Goal: Task Accomplishment & Management: Manage account settings

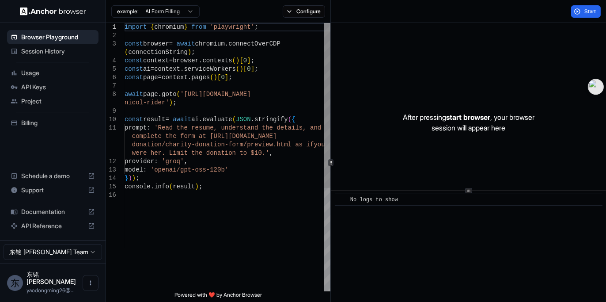
click at [296, 85] on div "model : 'openai/gpt-oss-120b' } ) ) ; console . info ( result ) ; donation/char…" at bounding box center [228, 241] width 206 height 436
click at [259, 109] on div "model : 'openai/gpt-oss-120b' } ) ) ; console . info ( result ) ; donation/char…" at bounding box center [228, 241] width 206 height 436
click at [252, 128] on div "model : 'openai/gpt-oss-120b' } ) ) ; console . info ( result ) ; donation/char…" at bounding box center [228, 241] width 206 height 436
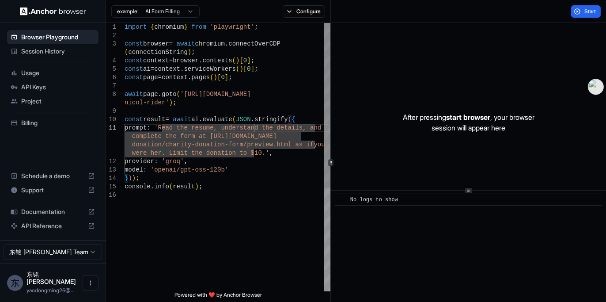
click at [250, 150] on div "model : 'openai/gpt-oss-120b' } ) ) ; console . info ( result ) ; donation/char…" at bounding box center [228, 241] width 206 height 436
click at [252, 164] on div "model : 'openai/gpt-oss-120b' } ) ) ; console . info ( result ) ; donation/char…" at bounding box center [228, 241] width 206 height 436
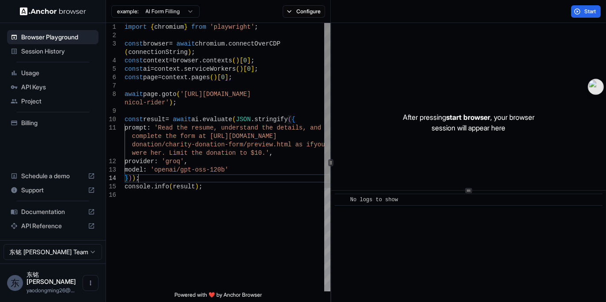
click at [249, 176] on div "model : 'openai/gpt-oss-120b' } ) ) ; console . info ( result ) ; donation/char…" at bounding box center [228, 241] width 206 height 436
click at [239, 189] on div "model : 'openai/gpt-oss-120b' } ) ) ; console . info ( result ) ; donation/char…" at bounding box center [228, 241] width 206 height 436
click at [285, 42] on div "model : 'openai/gpt-oss-120b' } ) ) ; console . info ( result ) ; donation/char…" at bounding box center [228, 241] width 206 height 436
click at [273, 54] on div "model : 'openai/gpt-oss-120b' } ) ) ; console . info ( result ) ; donation/char…" at bounding box center [228, 241] width 206 height 436
click at [270, 66] on div "model : 'openai/gpt-oss-120b' } ) ) ; console . info ( result ) ; donation/char…" at bounding box center [228, 241] width 206 height 436
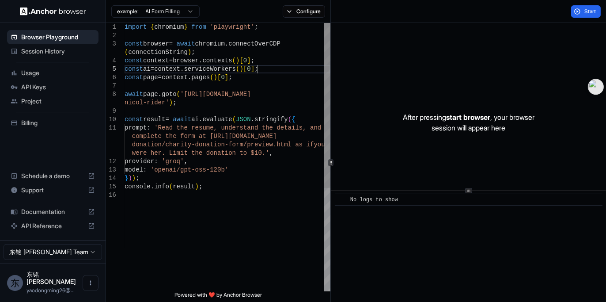
click at [267, 77] on div "model : 'openai/gpt-oss-120b' } ) ) ; console . info ( result ) ; donation/char…" at bounding box center [228, 241] width 206 height 436
click at [260, 91] on div "model : 'openai/gpt-oss-120b' } ) ) ; console . info ( result ) ; donation/char…" at bounding box center [228, 241] width 206 height 436
click at [290, 96] on div "model : 'openai/gpt-oss-120b' } ) ) ; console . info ( result ) ; donation/char…" at bounding box center [228, 241] width 206 height 436
click at [275, 102] on div "model : 'openai/gpt-oss-120b' } ) ) ; console . info ( result ) ; donation/char…" at bounding box center [228, 241] width 206 height 436
type textarea "**********"
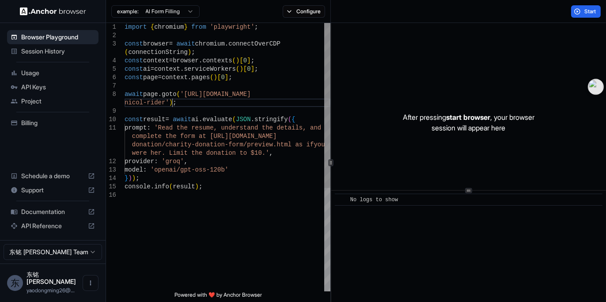
click at [289, 120] on div "model : 'openai/gpt-oss-120b' } ) ) ; console . info ( result ) ; donation/char…" at bounding box center [228, 241] width 206 height 436
click at [268, 155] on div "model : 'openai/gpt-oss-120b' } ) ) ; console . info ( result ) ; donation/char…" at bounding box center [228, 241] width 206 height 436
click at [580, 11] on button "Start" at bounding box center [586, 11] width 30 height 12
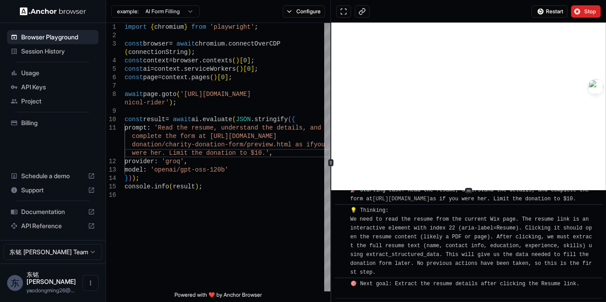
scroll to position [40, 0]
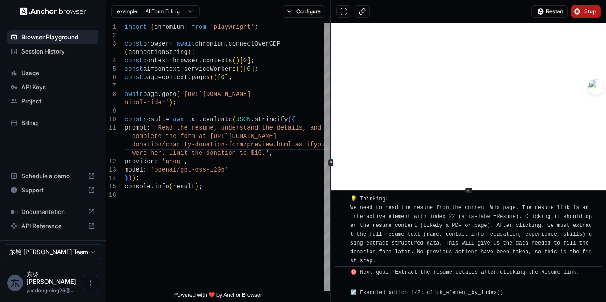
click at [588, 8] on span "Stop" at bounding box center [590, 11] width 12 height 7
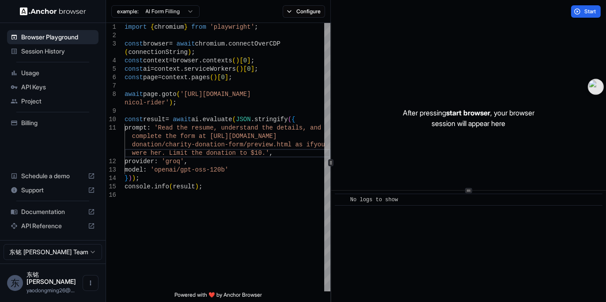
click at [66, 86] on span "API Keys" at bounding box center [58, 87] width 74 height 9
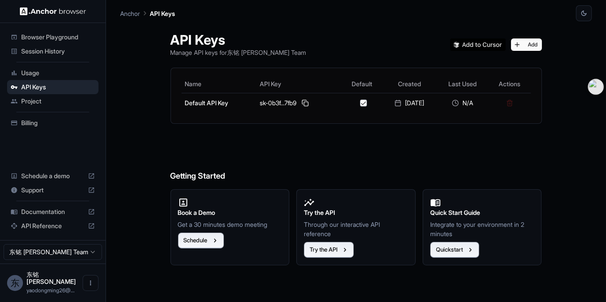
click at [385, 147] on h6 "Getting Started" at bounding box center [357, 158] width 372 height 48
click at [77, 259] on html "Browser Playground Session History Usage API Keys Project Billing Schedule a de…" at bounding box center [303, 151] width 606 height 302
click at [61, 281] on html "Browser Playground Session History Usage API Keys Project Billing Schedule a de…" at bounding box center [303, 151] width 606 height 302
click at [60, 287] on span "yaodongming26@..." at bounding box center [51, 290] width 48 height 7
click at [91, 286] on icon "Open menu" at bounding box center [90, 282] width 7 height 7
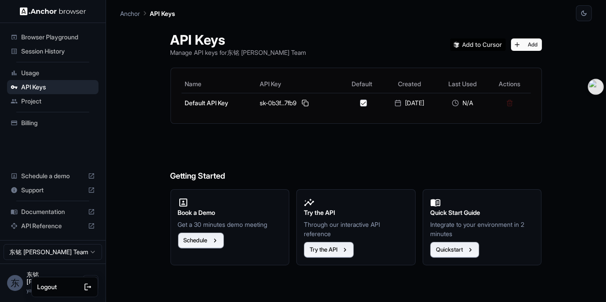
click at [140, 286] on div at bounding box center [303, 151] width 606 height 302
click at [49, 124] on span "Billing" at bounding box center [58, 122] width 74 height 9
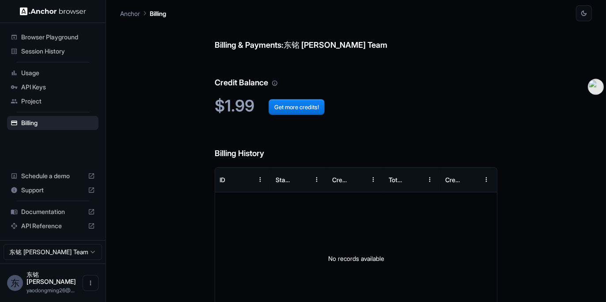
click at [501, 128] on div "Billing & Payments: 东铭 [PERSON_NAME] Team Credit Balance $1.99 Get more credits…" at bounding box center [356, 184] width 472 height 327
click at [316, 111] on button "Get more credits!" at bounding box center [297, 107] width 56 height 16
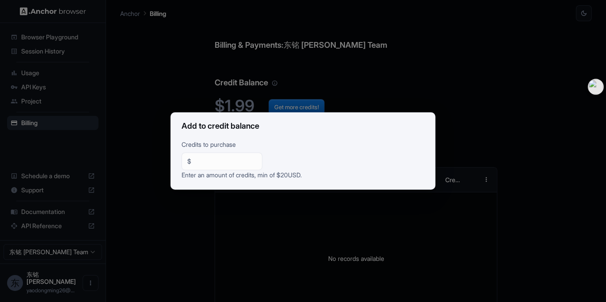
click at [231, 163] on input "**" at bounding box center [226, 161] width 62 height 9
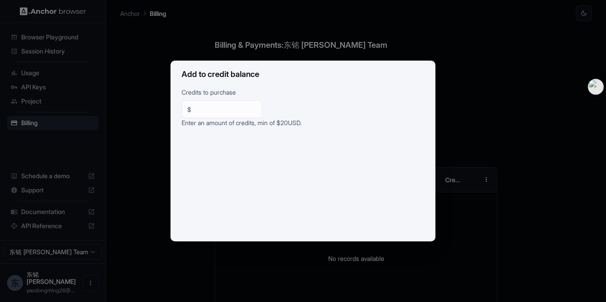
drag, startPoint x: 181, startPoint y: 120, endPoint x: 337, endPoint y: 122, distance: 156.0
click at [337, 122] on p "Enter an amount of credits, min of $ 20 USD." at bounding box center [303, 126] width 243 height 16
drag, startPoint x: 320, startPoint y: 120, endPoint x: 182, endPoint y: 120, distance: 137.8
click at [182, 120] on p "Enter an amount of credits, min of $ 20 USD." at bounding box center [303, 126] width 243 height 16
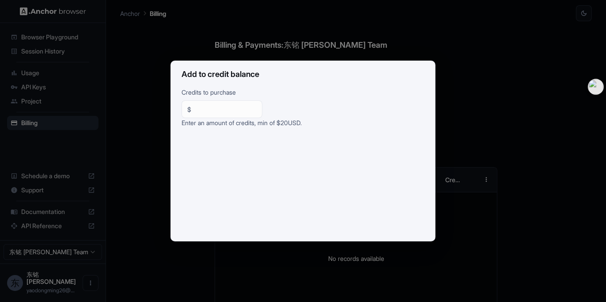
click at [182, 120] on p "Enter an amount of credits, min of $ 20 USD." at bounding box center [303, 126] width 243 height 16
drag, startPoint x: 182, startPoint y: 120, endPoint x: 345, endPoint y: 120, distance: 163.0
click at [345, 120] on p "Enter an amount of credits, min of $ 20 USD." at bounding box center [303, 126] width 243 height 16
click at [486, 89] on div "Add to credit balance Credits to purchase $ ** ​ Enter an amount of credits, mi…" at bounding box center [303, 151] width 606 height 302
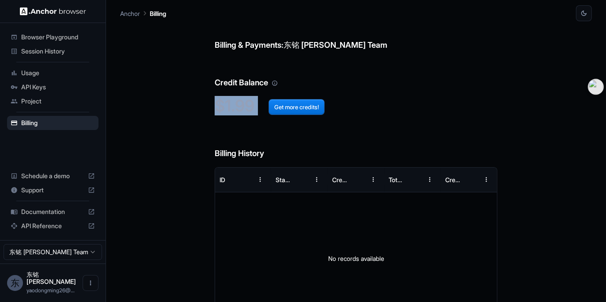
drag, startPoint x: 216, startPoint y: 111, endPoint x: 256, endPoint y: 107, distance: 40.4
click at [256, 107] on h2 "$1.99 Get more credits!" at bounding box center [356, 105] width 283 height 19
click at [256, 107] on span "Get more credits!" at bounding box center [289, 105] width 70 height 19
drag, startPoint x: 253, startPoint y: 106, endPoint x: 214, endPoint y: 106, distance: 38.4
click at [215, 106] on h2 "$1.99 Get more credits!" at bounding box center [356, 105] width 283 height 19
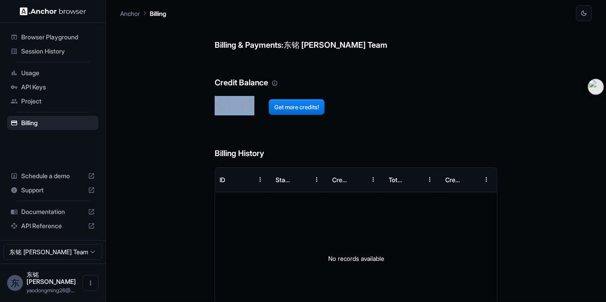
click at [215, 106] on h2 "$1.99 Get more credits!" at bounding box center [356, 105] width 283 height 19
drag, startPoint x: 214, startPoint y: 106, endPoint x: 254, endPoint y: 104, distance: 39.8
click at [254, 104] on h2 "$1.99 Get more credits!" at bounding box center [356, 105] width 283 height 19
click at [254, 104] on span "Get more credits!" at bounding box center [289, 105] width 70 height 19
click at [56, 85] on span "API Keys" at bounding box center [58, 87] width 74 height 9
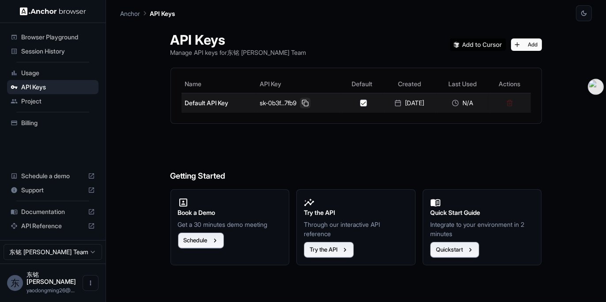
click at [303, 102] on button at bounding box center [305, 103] width 11 height 11
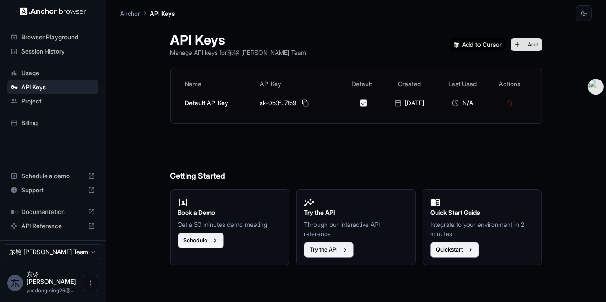
click at [538, 42] on button "Add" at bounding box center [526, 44] width 31 height 12
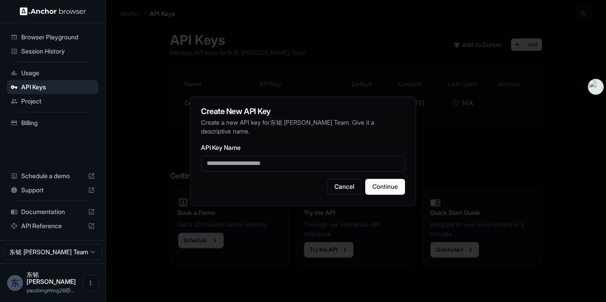
click at [323, 157] on input "API Key Name" at bounding box center [303, 163] width 204 height 16
click at [385, 126] on p "Create a new API key for 东铭 姚 Team . Give it a descriptive name." at bounding box center [303, 127] width 204 height 18
drag, startPoint x: 197, startPoint y: 115, endPoint x: 283, endPoint y: 116, distance: 86.6
click at [283, 116] on div "Create New API Key Create a new API key for 东铭 姚 Team . Give it a descriptive n…" at bounding box center [303, 150] width 226 height 109
click at [283, 115] on h2 "Create New API Key" at bounding box center [303, 111] width 204 height 8
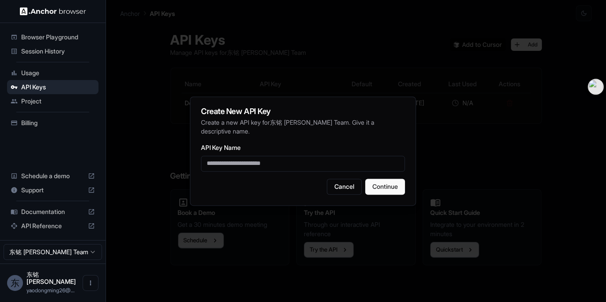
click at [414, 46] on div at bounding box center [303, 151] width 606 height 302
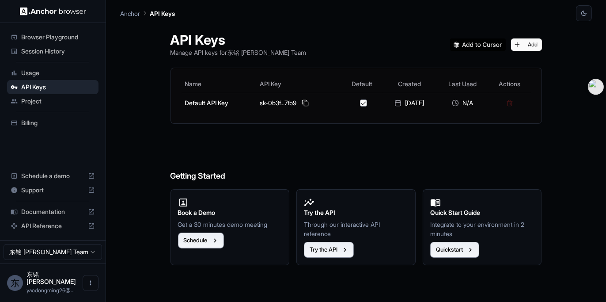
click at [485, 43] on img at bounding box center [478, 44] width 56 height 12
click at [80, 35] on span "Browser Playground" at bounding box center [58, 37] width 74 height 9
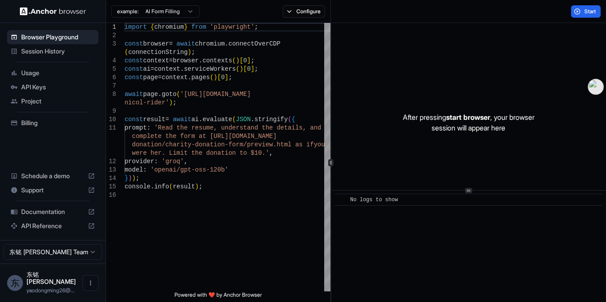
click at [69, 50] on span "Session History" at bounding box center [58, 51] width 74 height 9
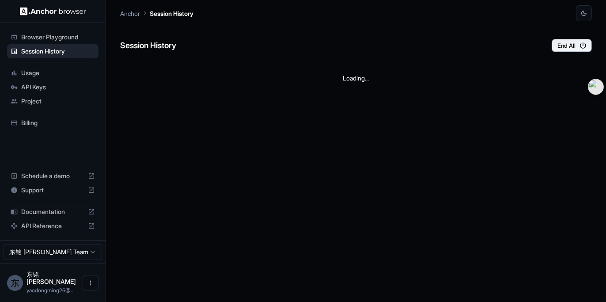
click at [70, 72] on span "Usage" at bounding box center [58, 72] width 74 height 9
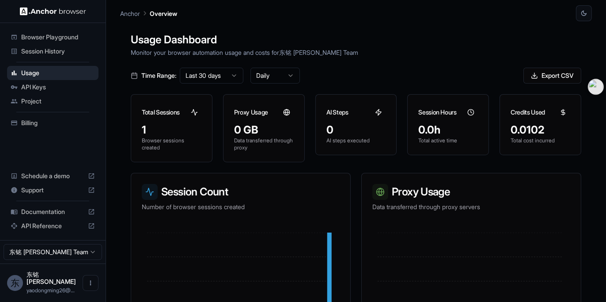
click at [76, 86] on span "API Keys" at bounding box center [58, 87] width 74 height 9
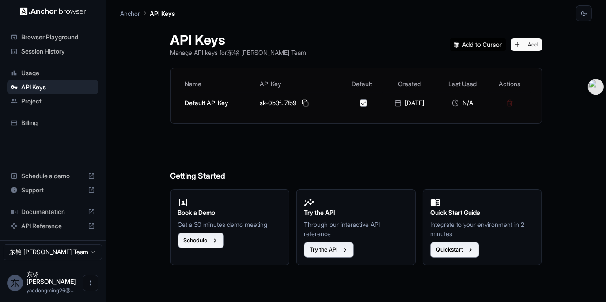
click at [61, 99] on span "Project" at bounding box center [58, 101] width 74 height 9
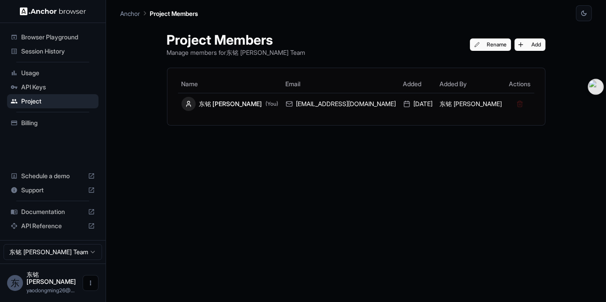
click at [88, 286] on icon "Open menu" at bounding box center [90, 282] width 7 height 7
click at [218, 260] on div at bounding box center [303, 151] width 606 height 302
click at [417, 14] on div "Anchor Project Members" at bounding box center [356, 10] width 472 height 21
click at [70, 87] on span "API Keys" at bounding box center [58, 87] width 74 height 9
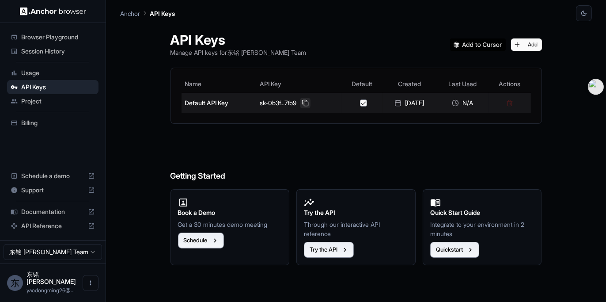
click at [300, 104] on button at bounding box center [305, 103] width 11 height 11
